Goal: Find specific page/section: Find specific page/section

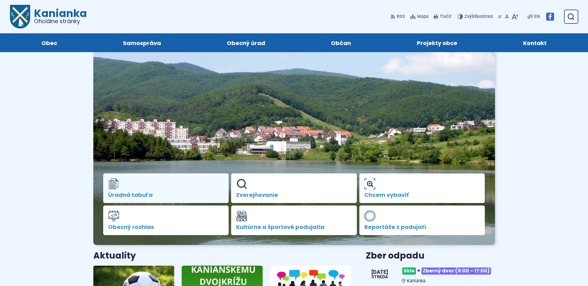
click at [180, 178] on link "Úradná tabuľa" at bounding box center [166, 189] width 126 height 30
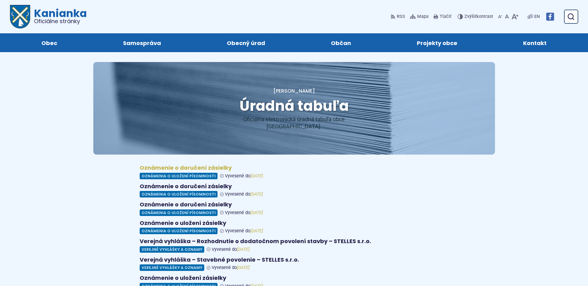
click at [166, 167] on figure at bounding box center [294, 172] width 309 height 15
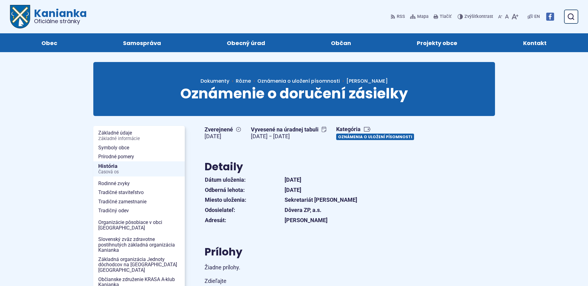
click at [336, 140] on link "Oznámenia o uložení písomnosti" at bounding box center [375, 137] width 78 height 6
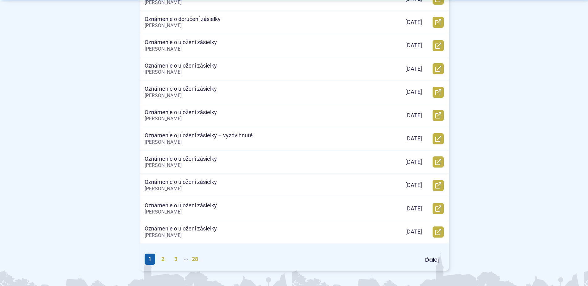
scroll to position [283, 0]
